Goal: Complete application form

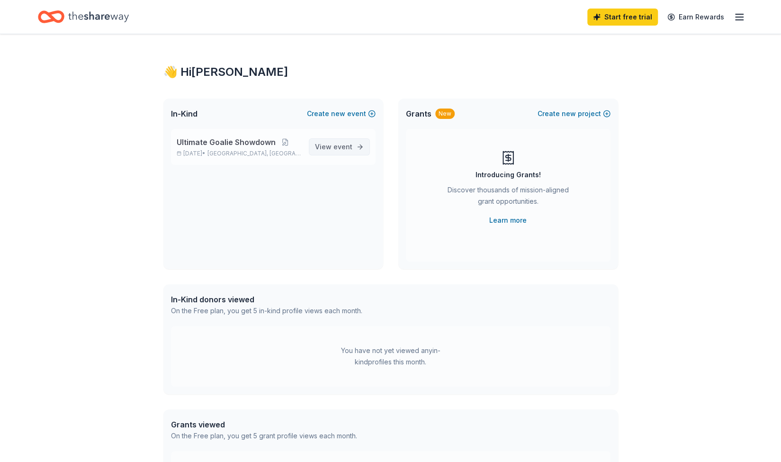
click at [348, 149] on span "event" at bounding box center [342, 147] width 19 height 8
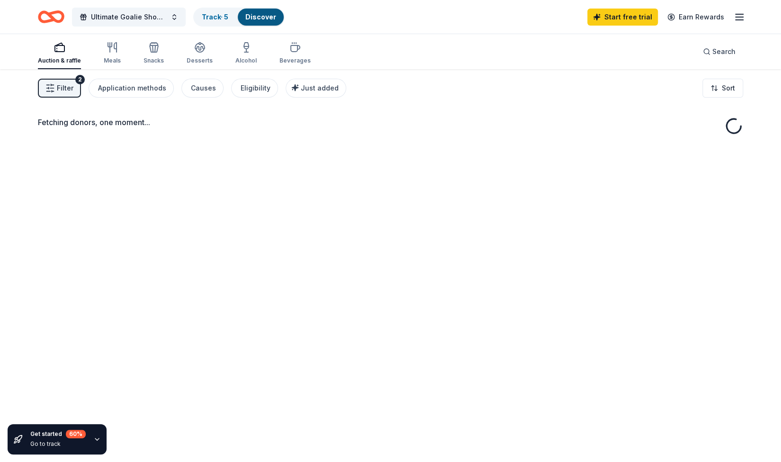
click at [73, 90] on button "Filter 2" at bounding box center [59, 88] width 43 height 19
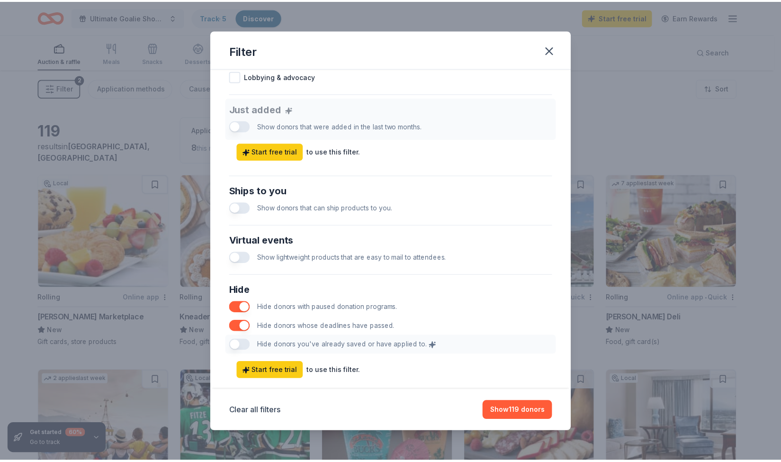
scroll to position [365, 0]
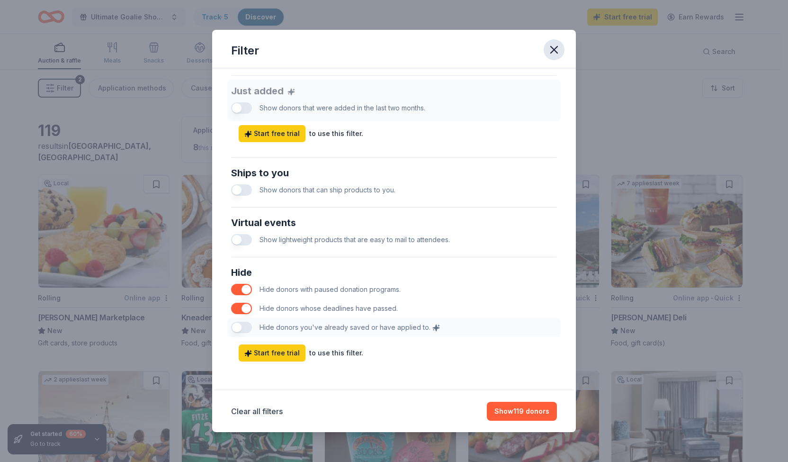
click at [555, 44] on icon "button" at bounding box center [553, 49] width 13 height 13
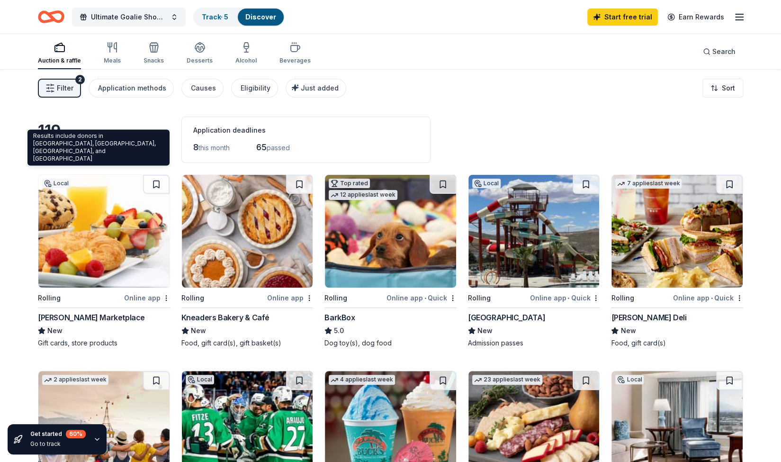
click at [114, 156] on span "South Ogden, UT" at bounding box center [94, 151] width 113 height 21
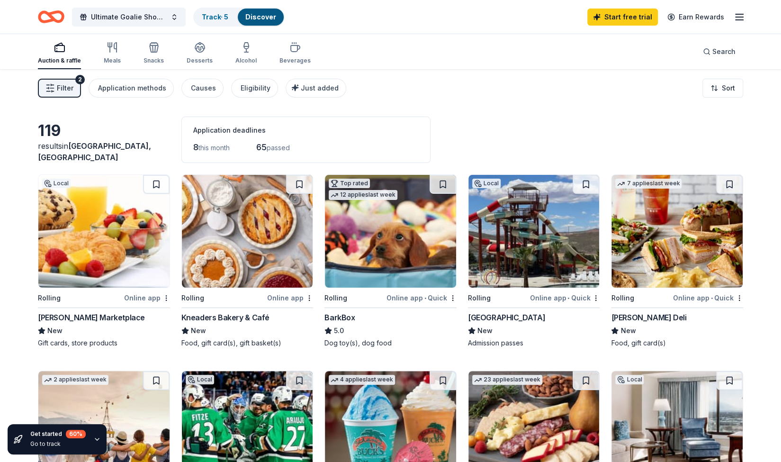
click at [51, 140] on div "119" at bounding box center [104, 130] width 132 height 19
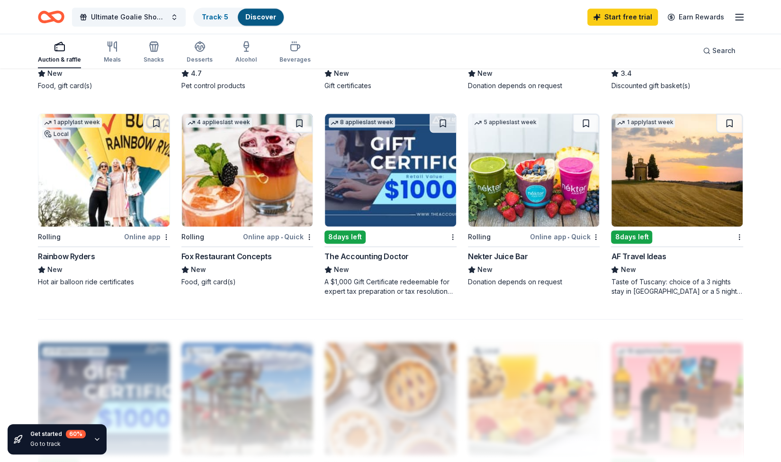
scroll to position [642, 0]
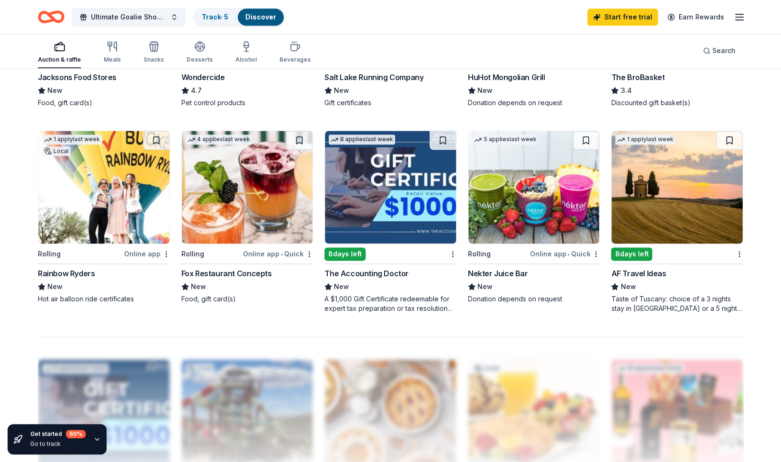
click at [500, 209] on img at bounding box center [533, 187] width 131 height 113
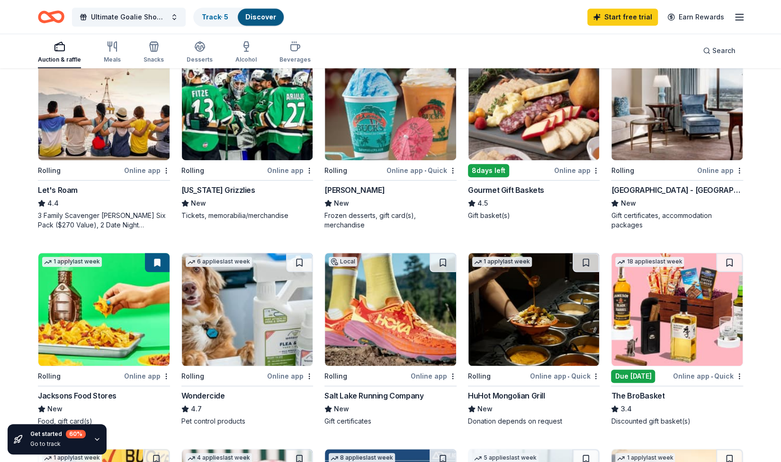
scroll to position [322, 0]
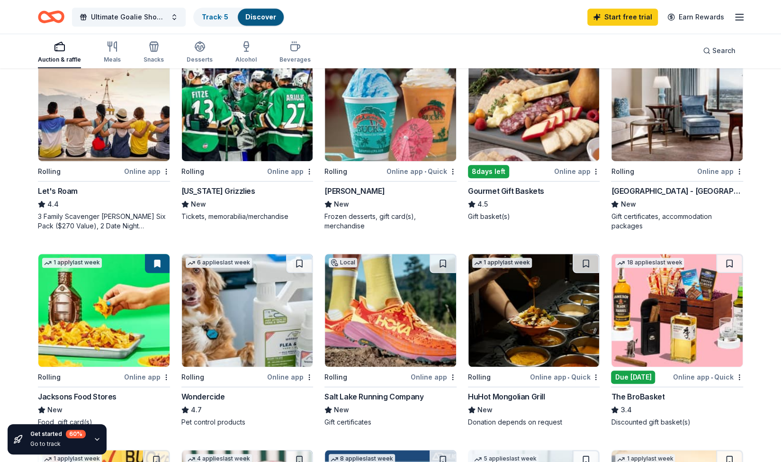
click at [663, 313] on img at bounding box center [676, 310] width 131 height 113
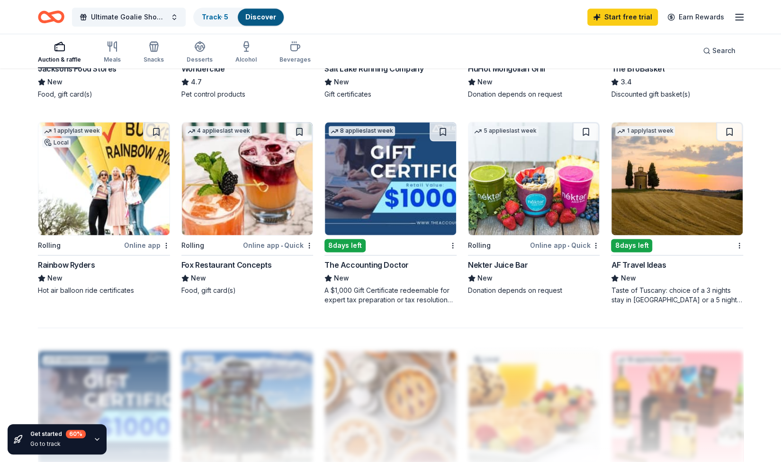
scroll to position [652, 0]
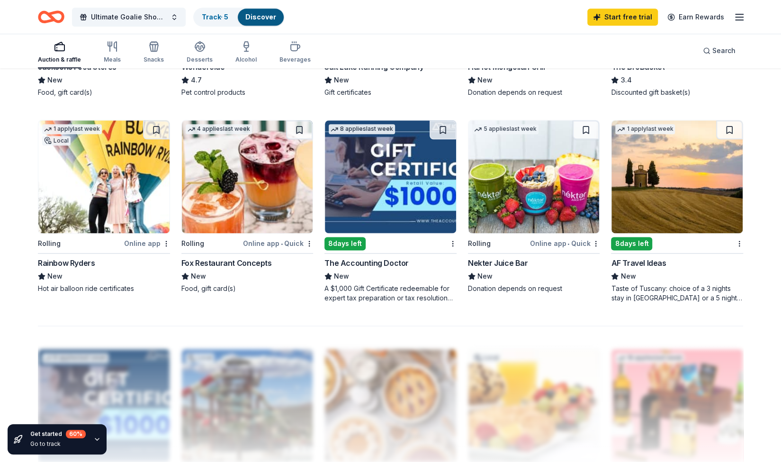
click at [260, 210] on img at bounding box center [247, 176] width 131 height 113
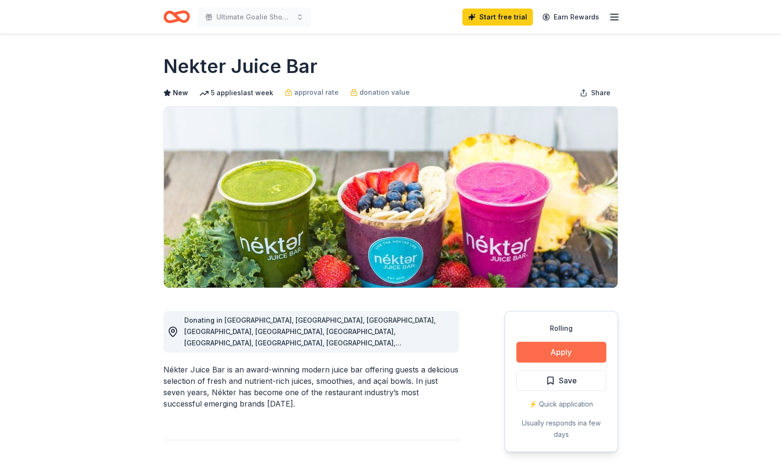
click at [583, 341] on button "Apply" at bounding box center [561, 351] width 90 height 21
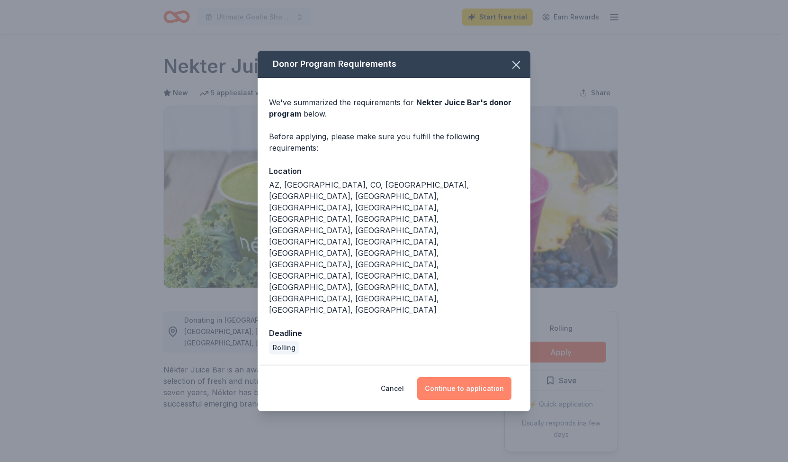
click at [472, 377] on button "Continue to application" at bounding box center [464, 388] width 94 height 23
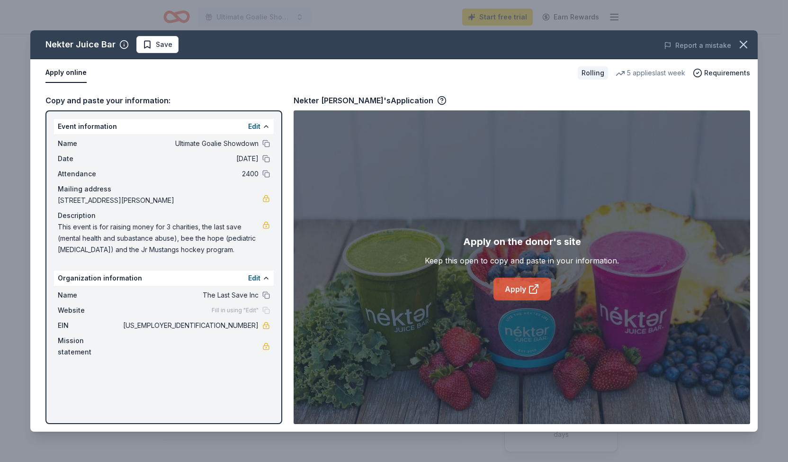
click at [500, 284] on link "Apply" at bounding box center [521, 289] width 57 height 23
click at [743, 36] on button "button" at bounding box center [743, 44] width 21 height 21
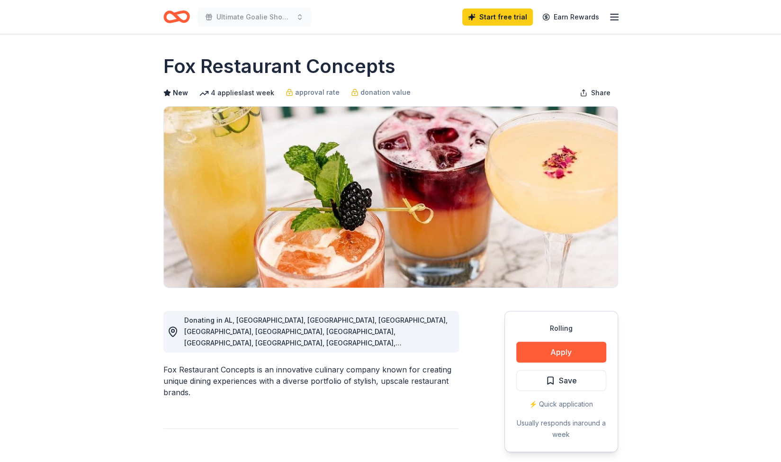
click at [260, 210] on img at bounding box center [391, 197] width 454 height 181
